Goal: Task Accomplishment & Management: Manage account settings

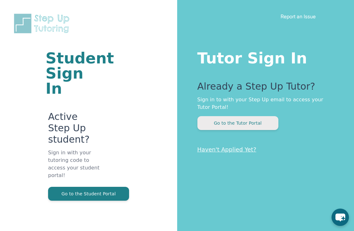
click at [242, 125] on button "Go to the Tutor Portal" at bounding box center [237, 123] width 81 height 14
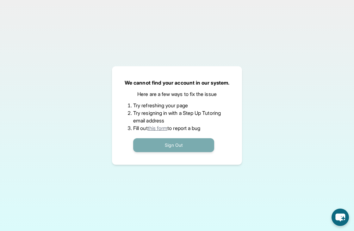
click at [191, 144] on button "Sign Out" at bounding box center [173, 145] width 81 height 14
